Goal: Check status

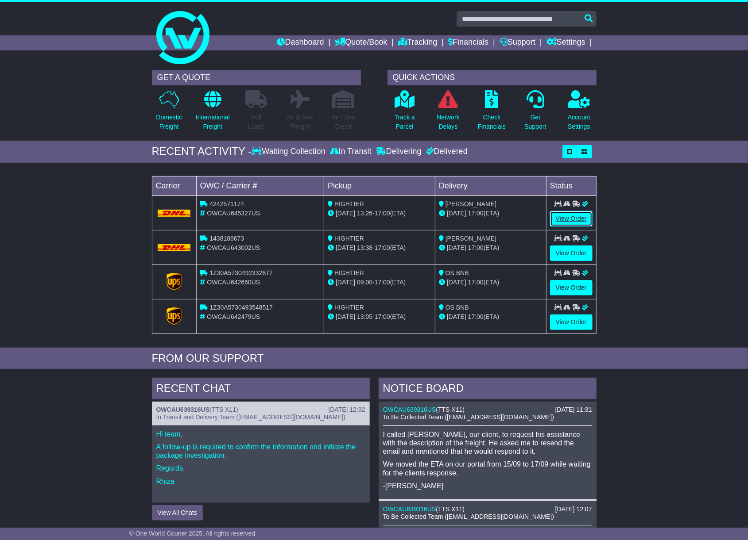
click at [579, 217] on link "View Order" at bounding box center [571, 218] width 42 height 15
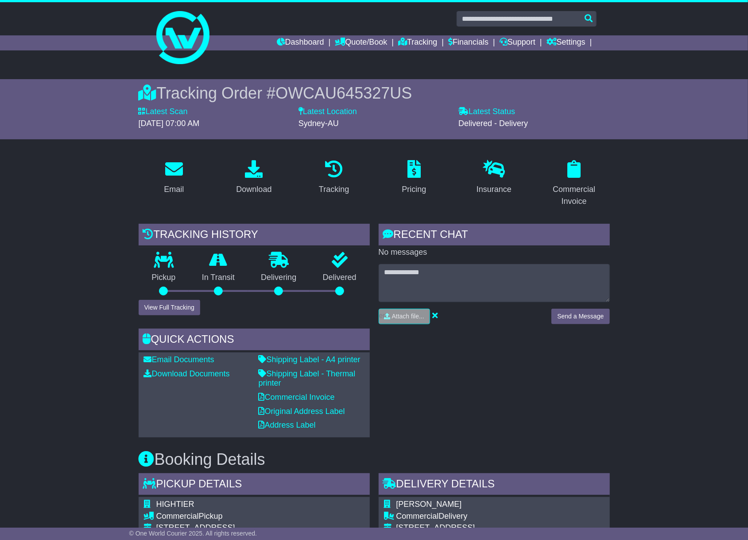
click at [327, 89] on span "OWCAU645327US" at bounding box center [343, 93] width 136 height 18
copy span "OWCAU645327US"
click at [171, 310] on button "View Full Tracking" at bounding box center [170, 307] width 62 height 15
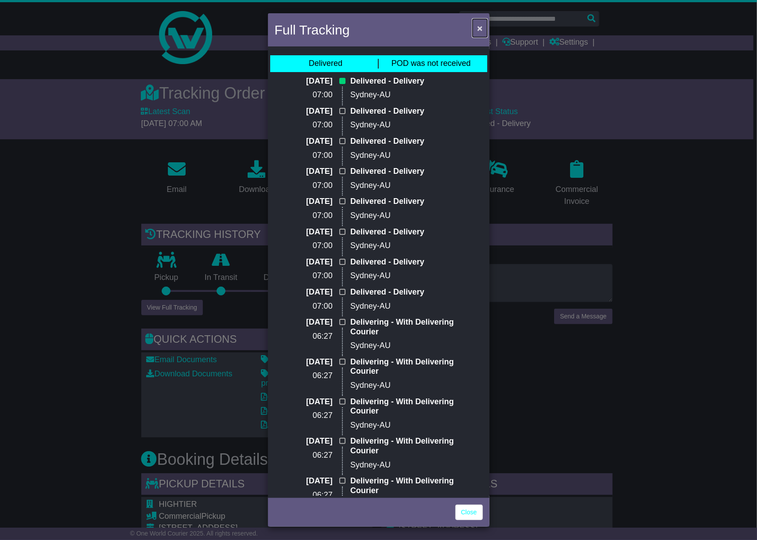
click at [479, 27] on span "×" at bounding box center [479, 28] width 5 height 10
